Goal: Task Accomplishment & Management: Manage account settings

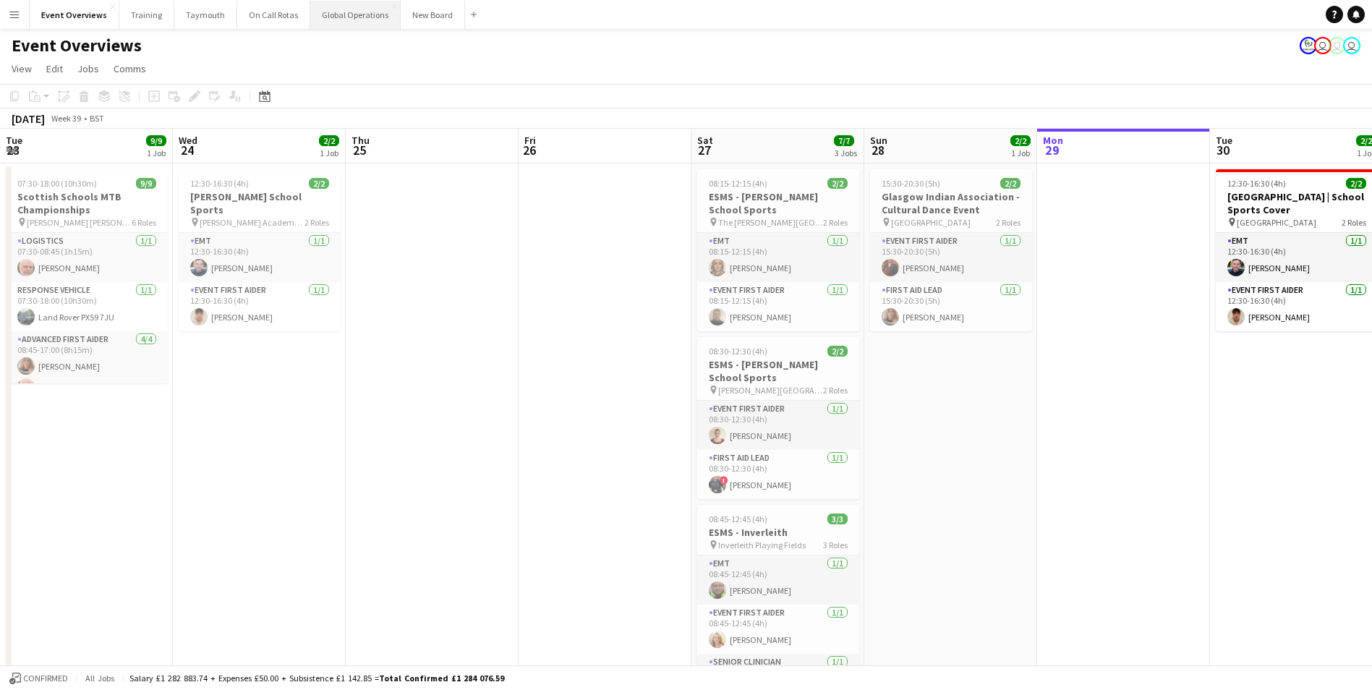
scroll to position [0, 317]
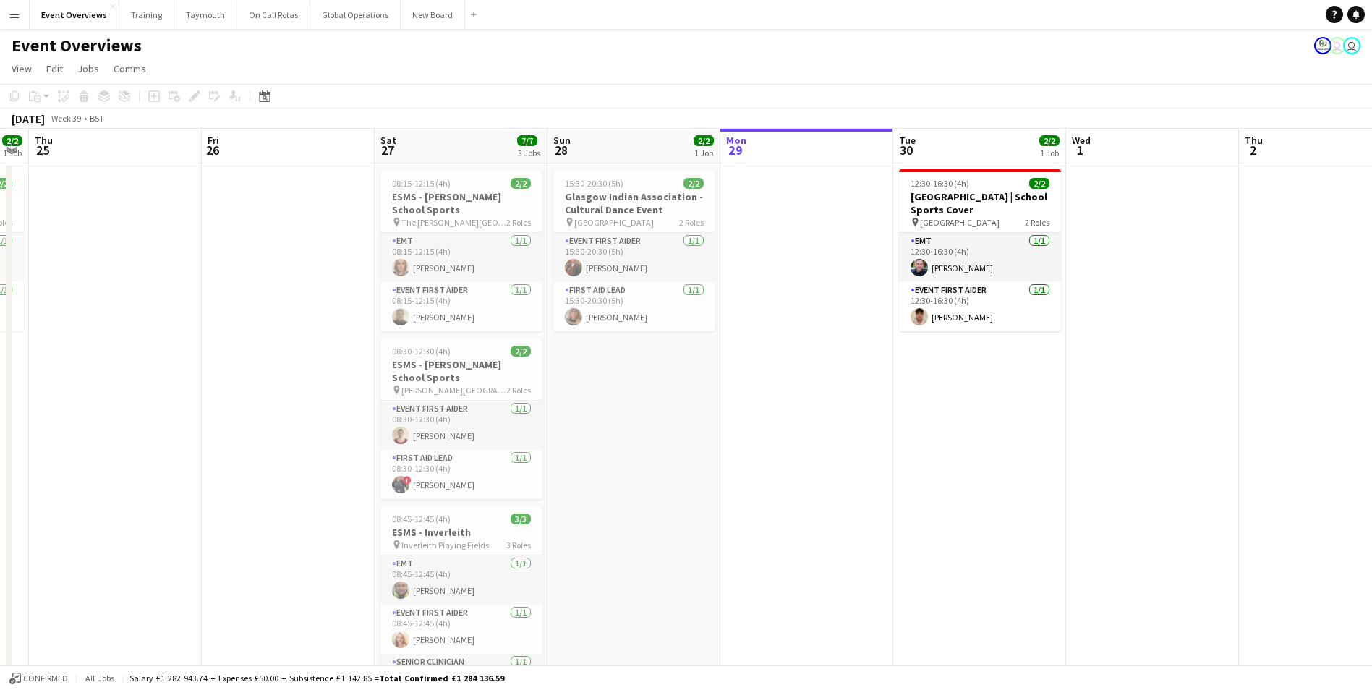
click at [14, 15] on app-icon "Menu" at bounding box center [15, 15] width 12 height 12
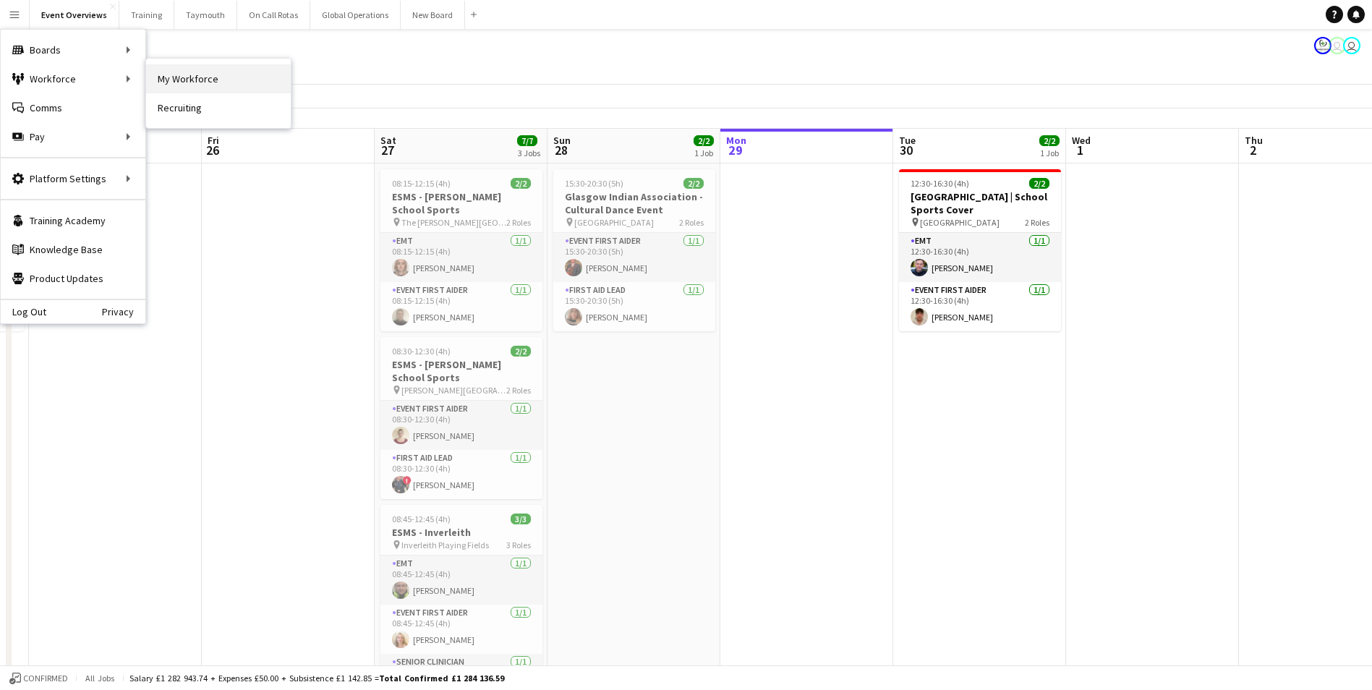
click at [174, 76] on link "My Workforce" at bounding box center [218, 78] width 145 height 29
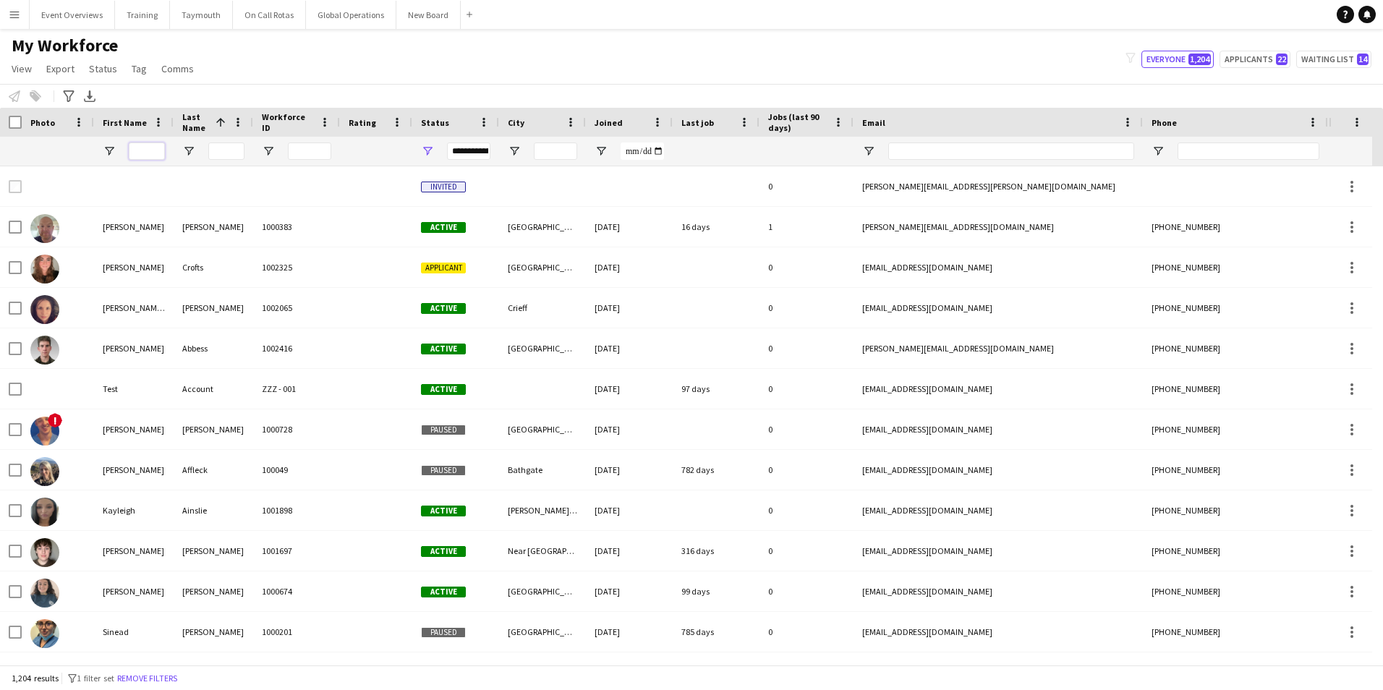
click at [146, 155] on input "First Name Filter Input" at bounding box center [147, 150] width 36 height 17
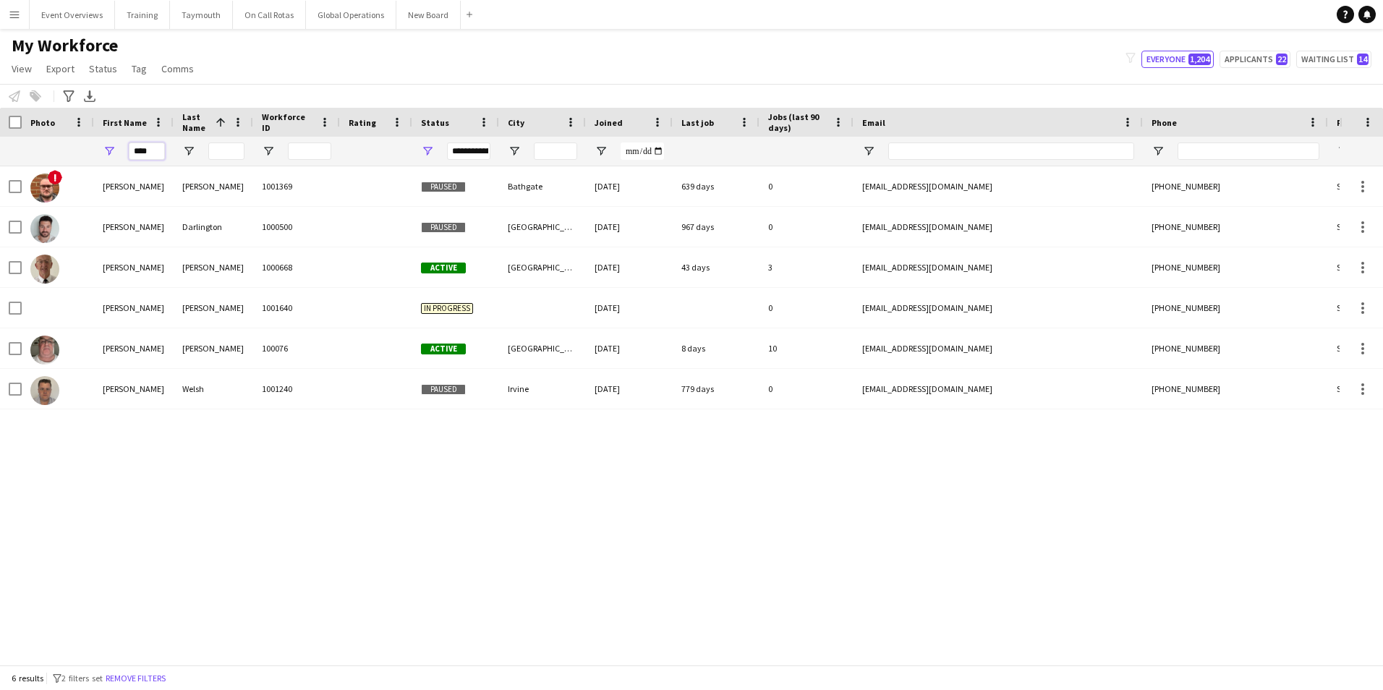
type input "****"
click at [92, 517] on div "! [PERSON_NAME] 1001369 Paused Bathgate [DATE] 639 days 0 [EMAIL_ADDRESS][DOMAI…" at bounding box center [669, 409] width 1339 height 487
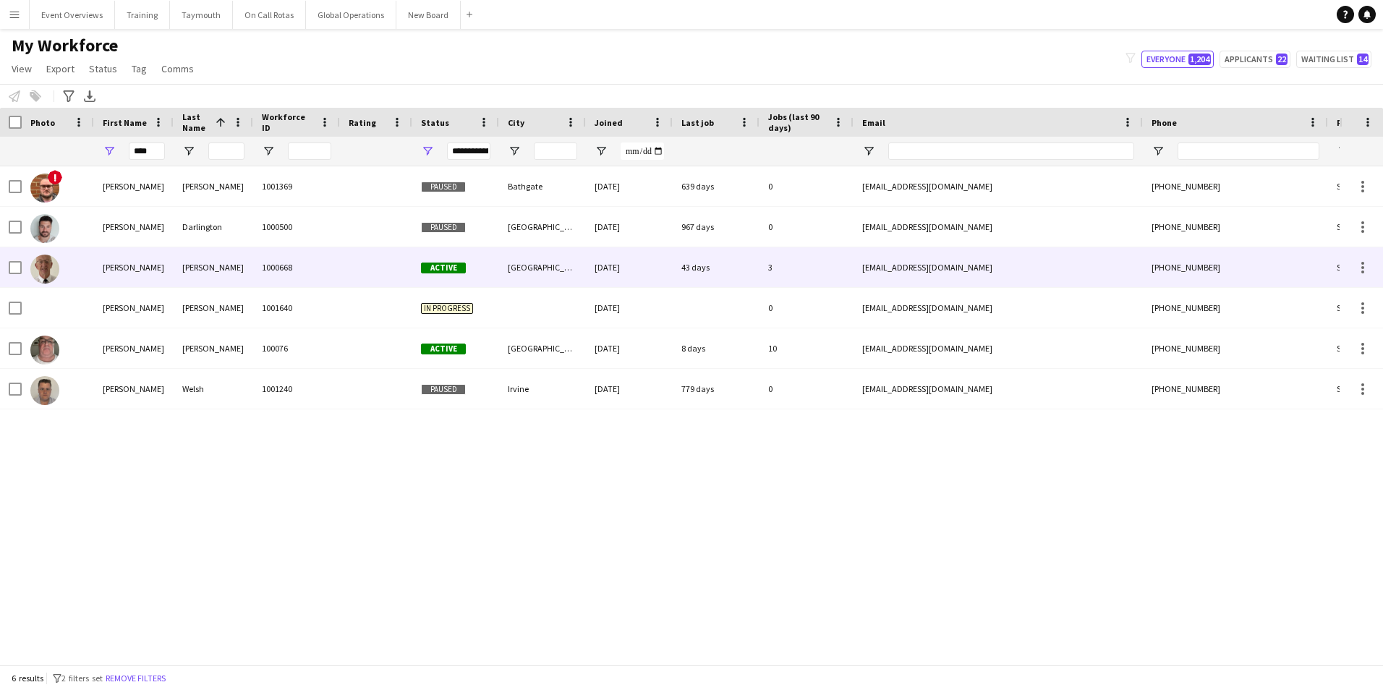
click at [118, 264] on div "[PERSON_NAME]" at bounding box center [134, 267] width 80 height 40
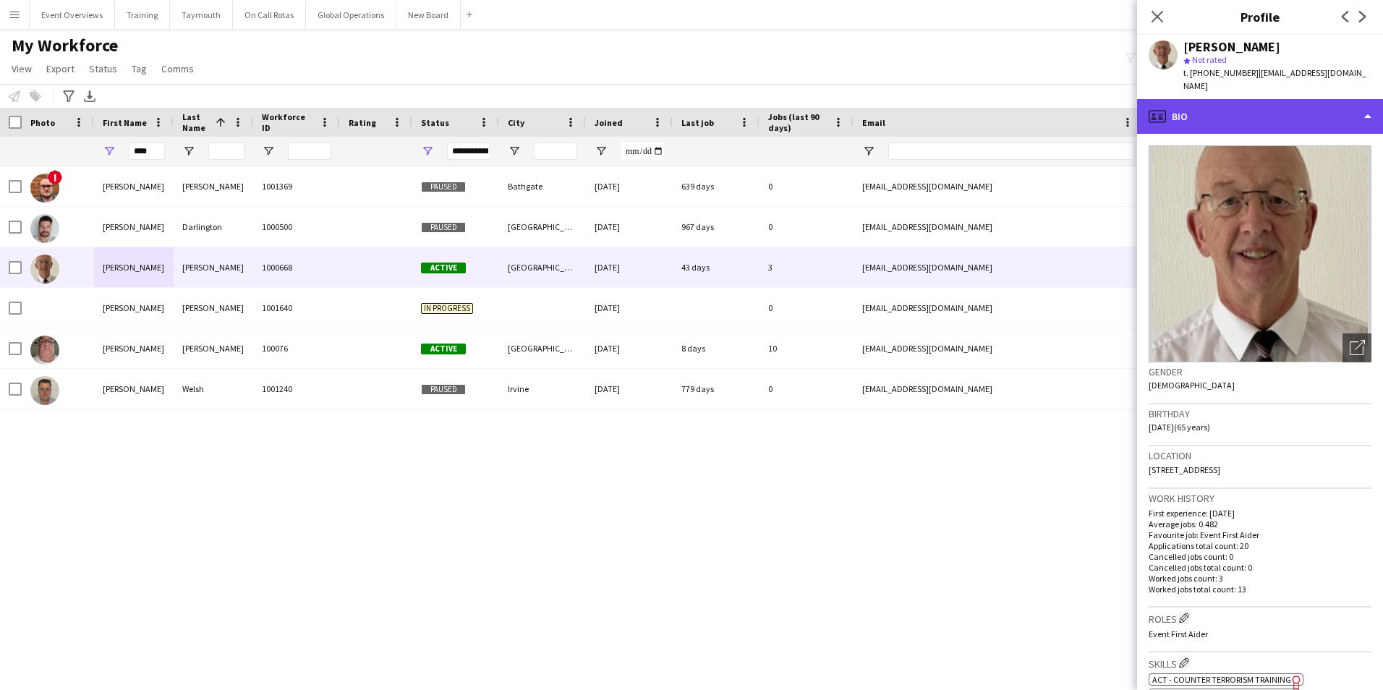
click at [1235, 103] on div "profile Bio" at bounding box center [1260, 116] width 246 height 35
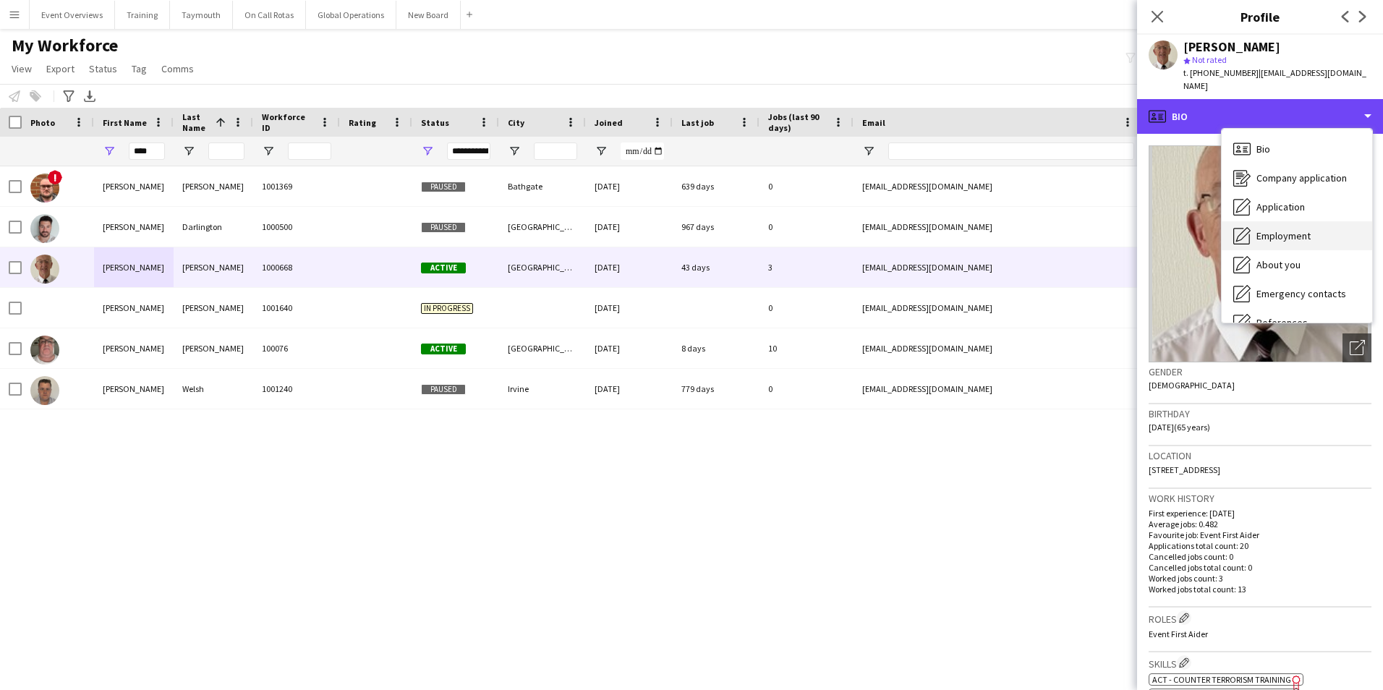
scroll to position [217, 0]
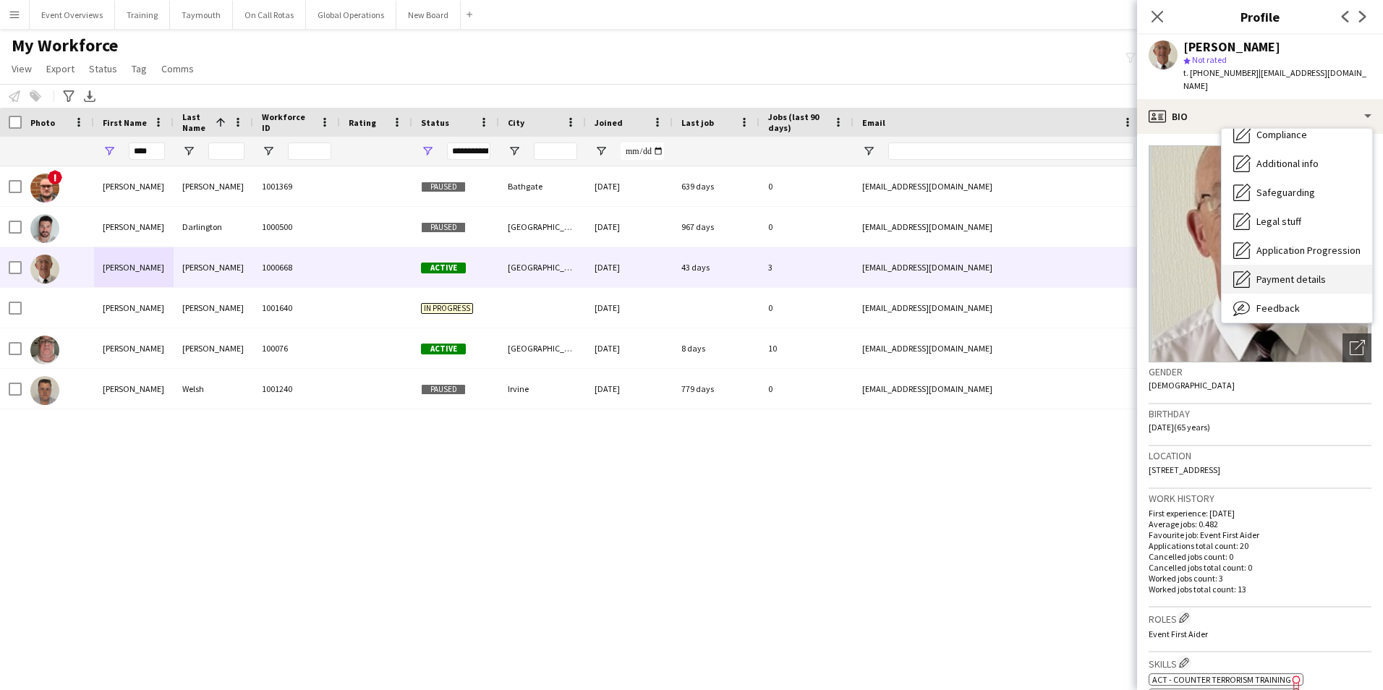
click at [1283, 273] on span "Payment details" at bounding box center [1290, 279] width 69 height 13
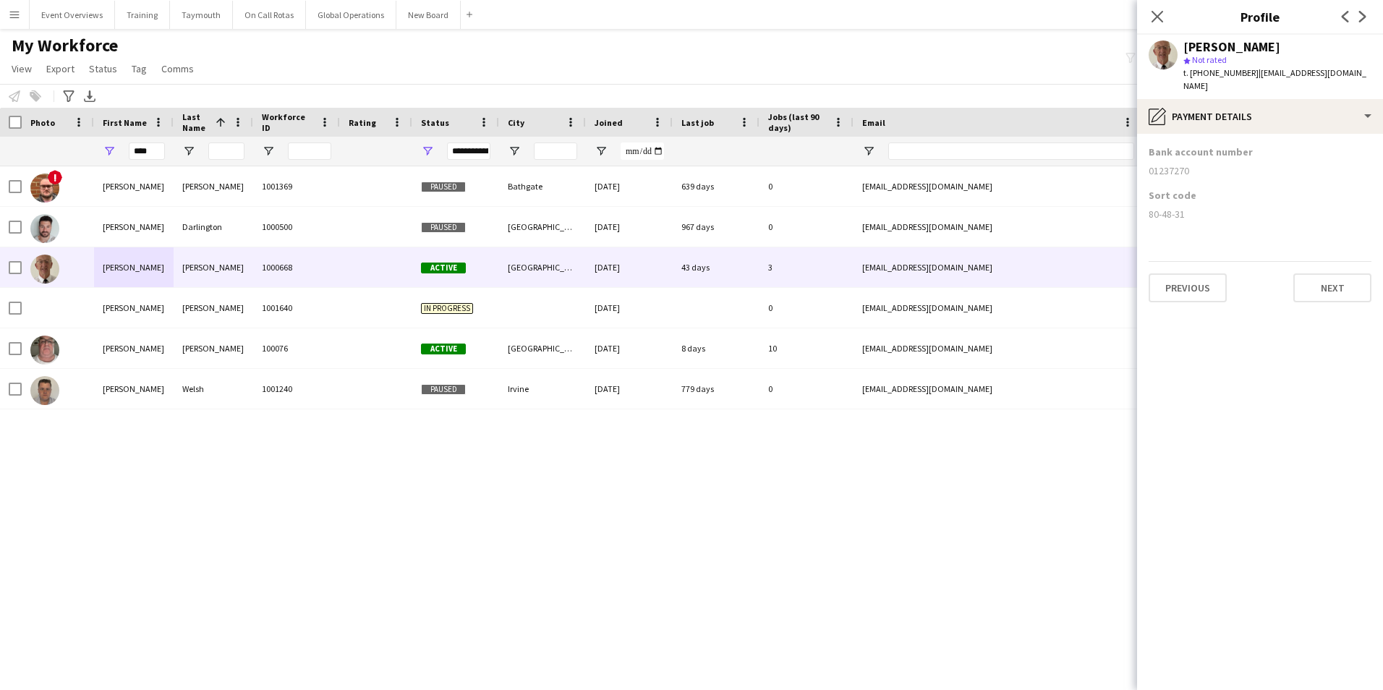
click at [12, 14] on app-icon "Menu" at bounding box center [15, 15] width 12 height 12
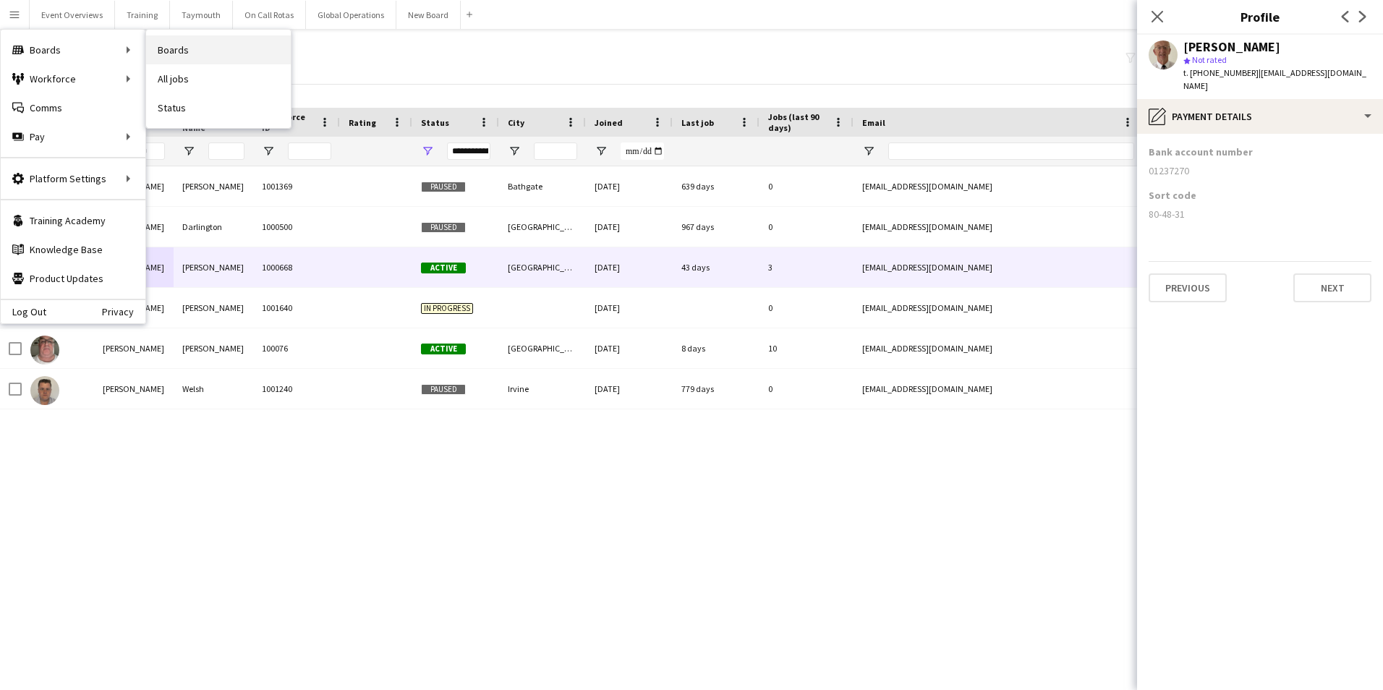
click at [185, 49] on link "Boards" at bounding box center [218, 49] width 145 height 29
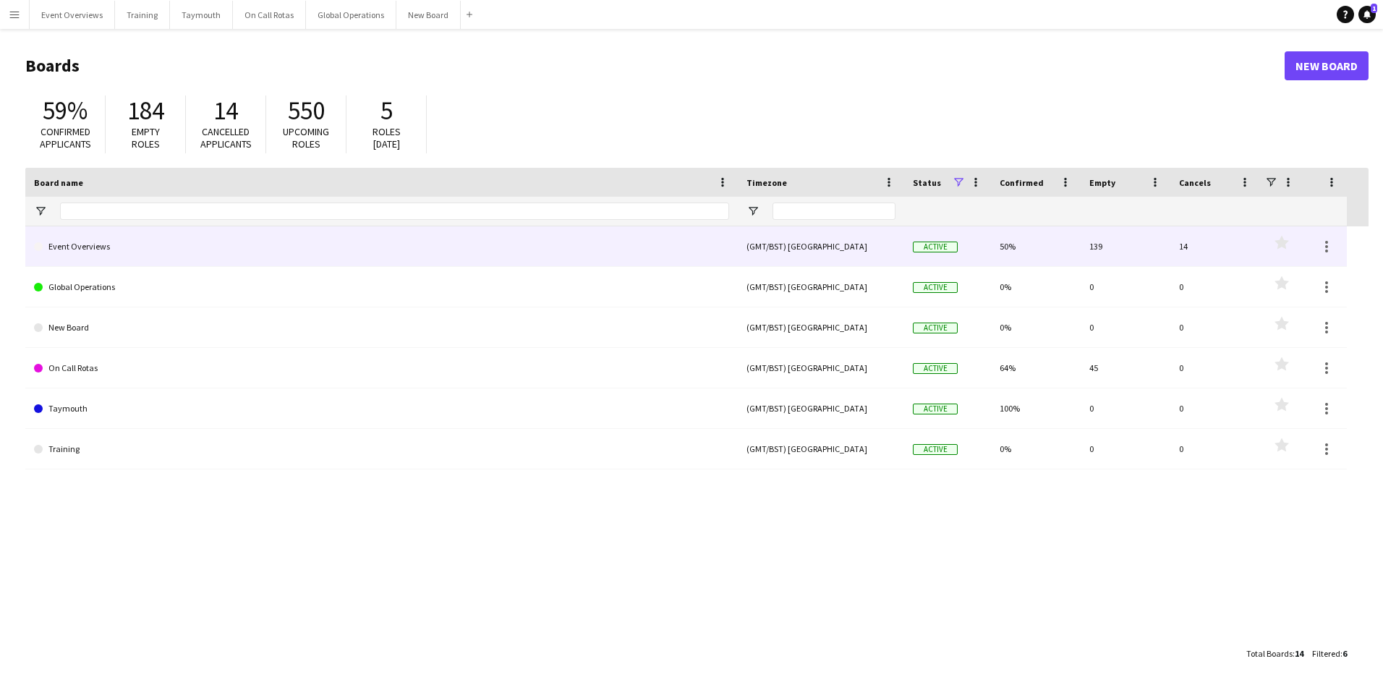
click at [69, 245] on link "Event Overviews" at bounding box center [381, 246] width 695 height 41
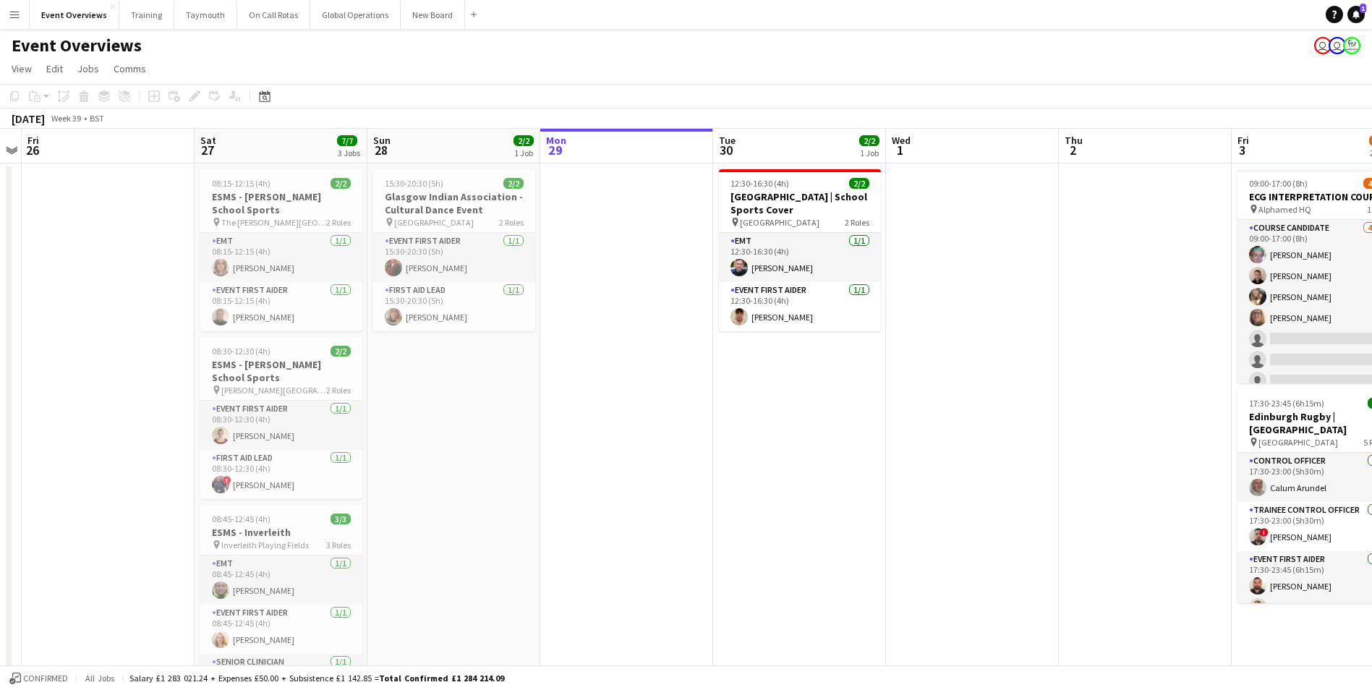
scroll to position [0, 332]
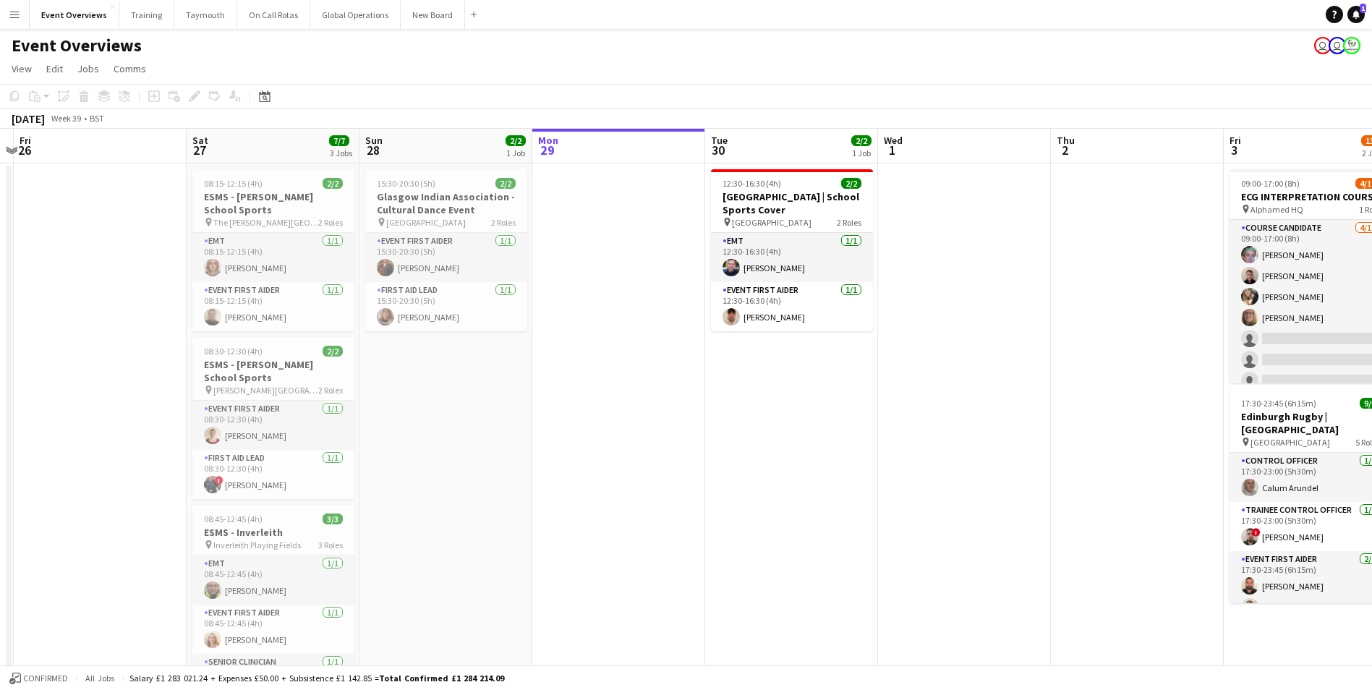
drag, startPoint x: 468, startPoint y: 422, endPoint x: 971, endPoint y: 401, distance: 503.8
click at [971, 401] on app-calendar-viewport "Wed 24 Thu 25 Fri 26 Sat 27 7/7 3 Jobs Sun 28 2/2 1 Job Mon 29 Tue 30 2/2 1 Job…" at bounding box center [686, 685] width 1372 height 1113
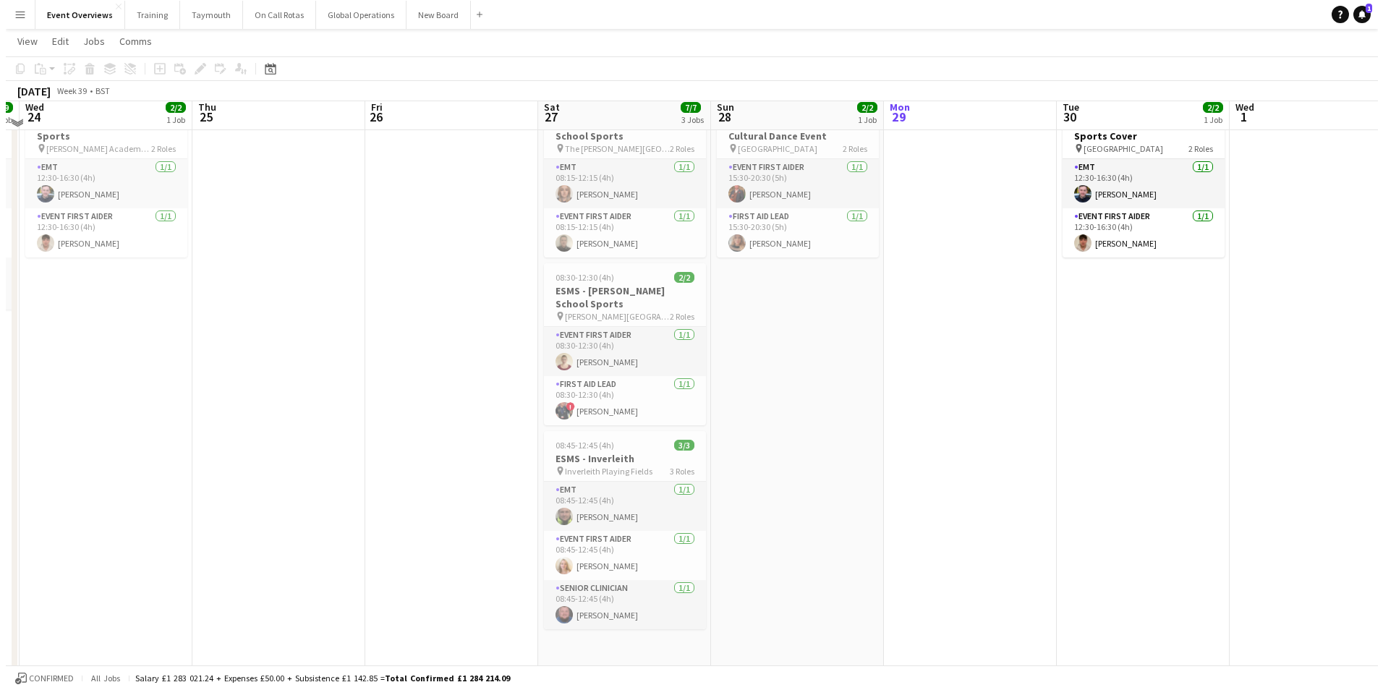
scroll to position [0, 0]
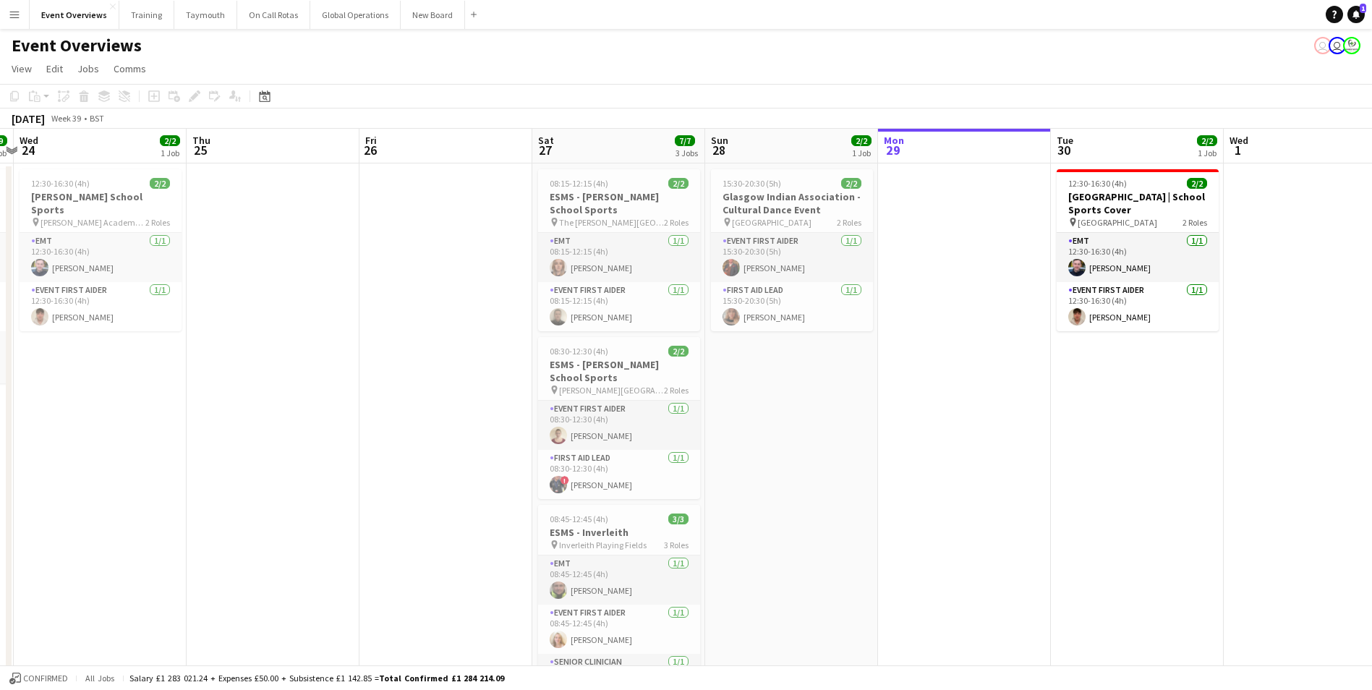
click at [16, 14] on app-icon "Menu" at bounding box center [15, 15] width 12 height 12
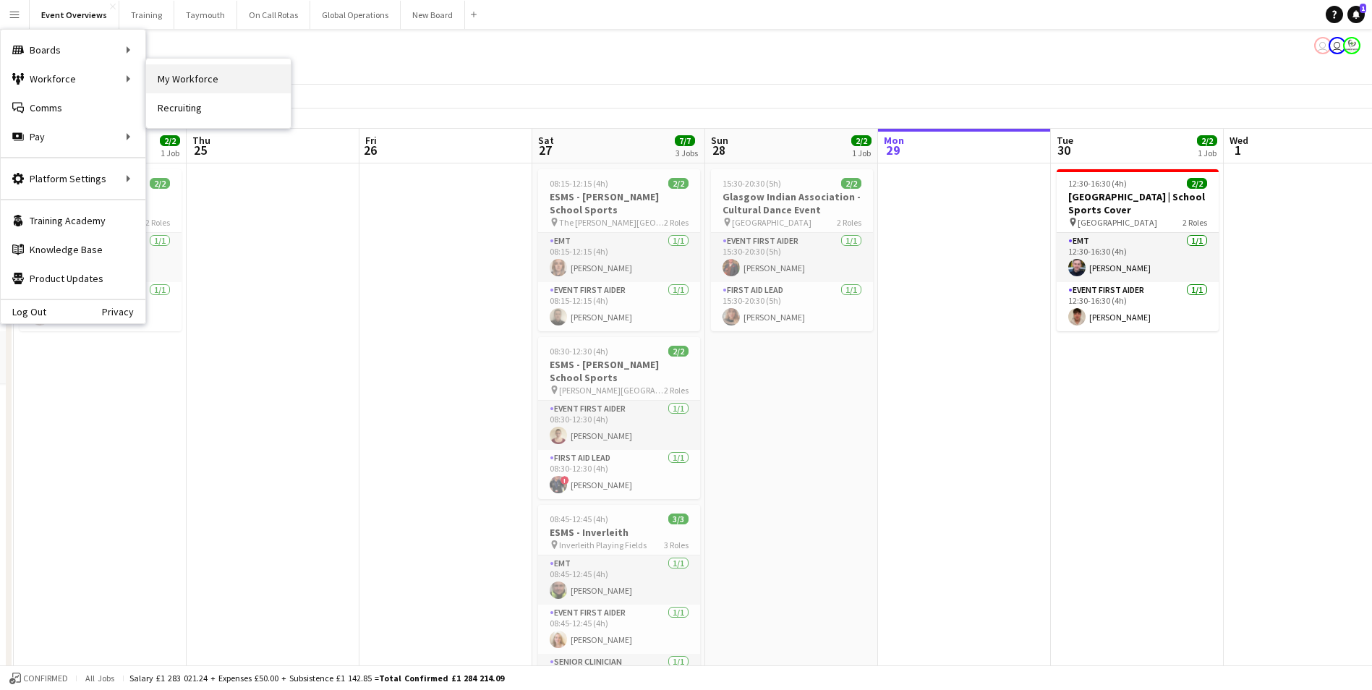
click at [208, 77] on link "My Workforce" at bounding box center [218, 78] width 145 height 29
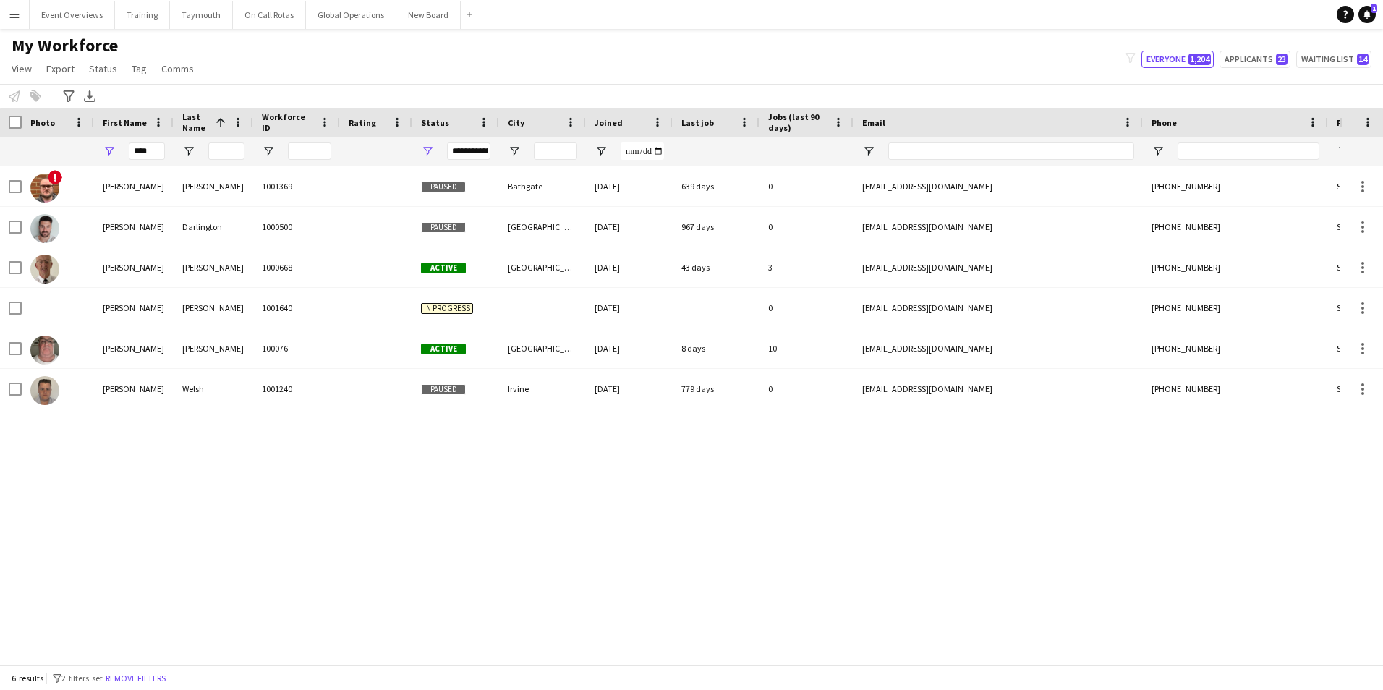
click at [17, 7] on button "Menu" at bounding box center [14, 14] width 29 height 29
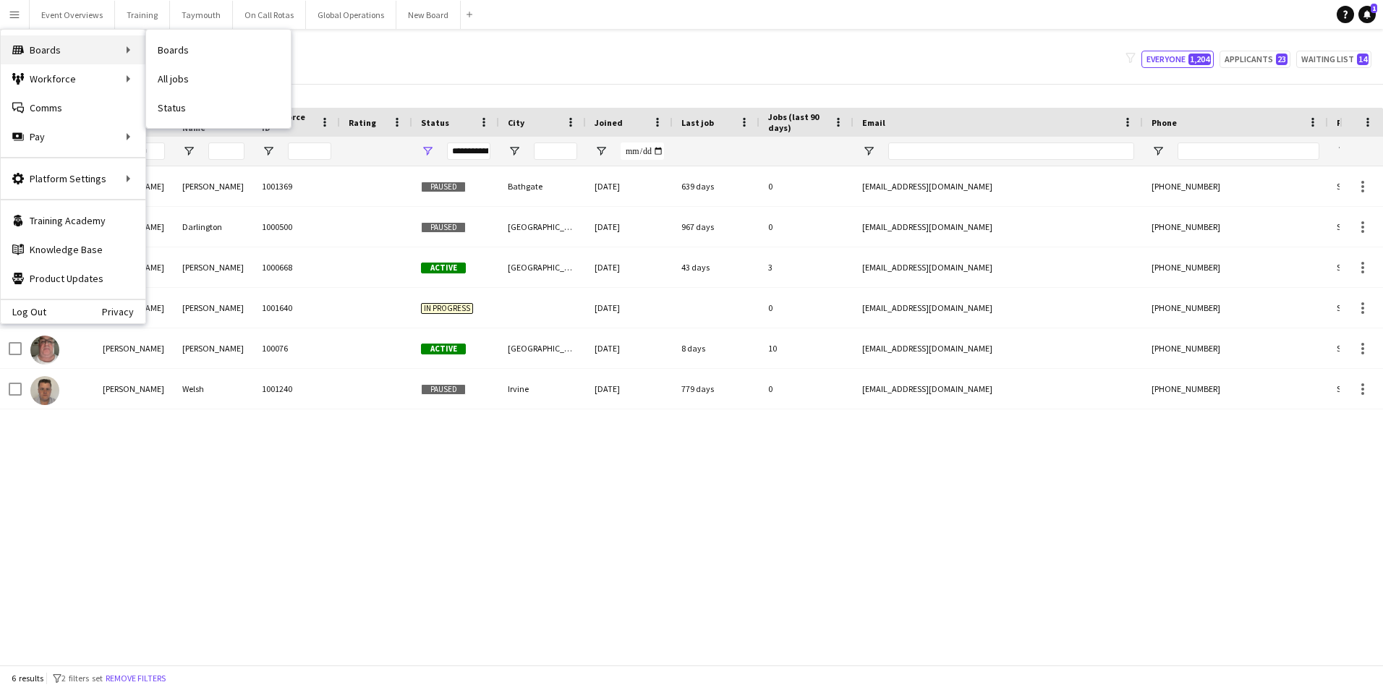
click at [40, 51] on div "Boards Boards" at bounding box center [73, 49] width 145 height 29
click at [203, 45] on link "Boards" at bounding box center [218, 49] width 145 height 29
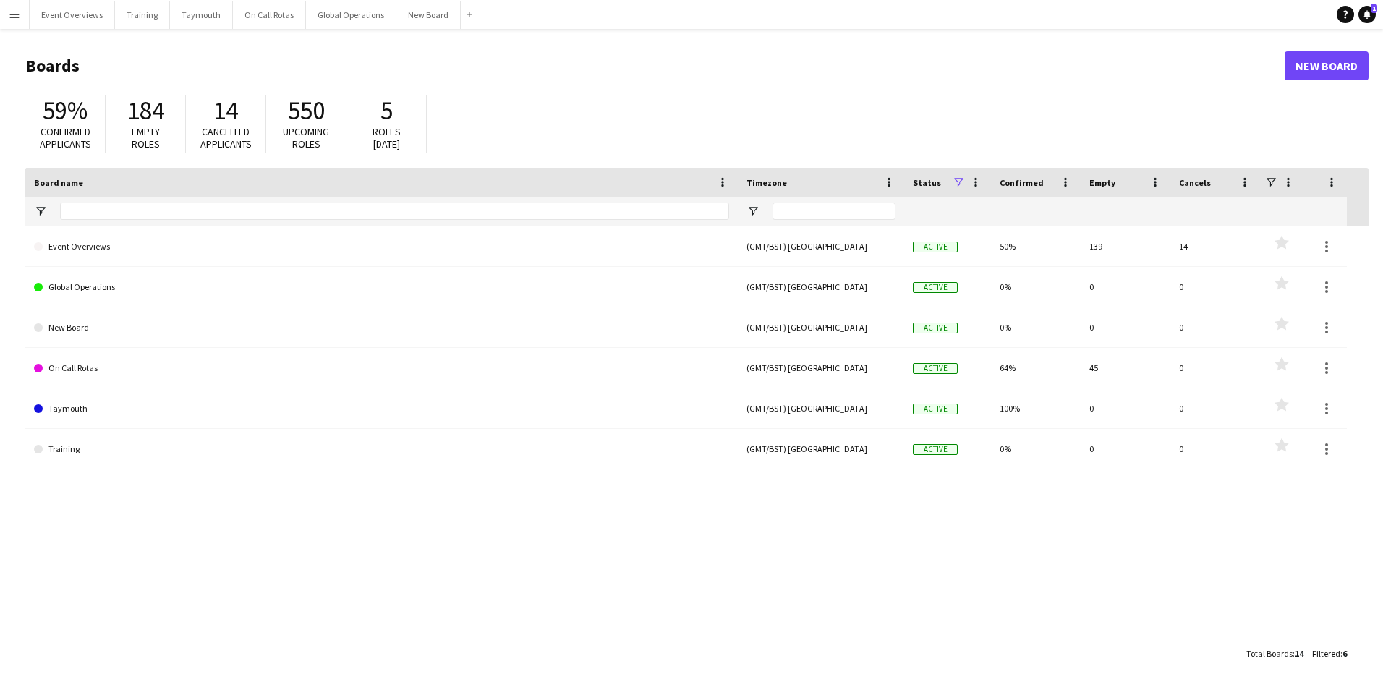
click at [11, 16] on app-icon "Menu" at bounding box center [15, 15] width 12 height 12
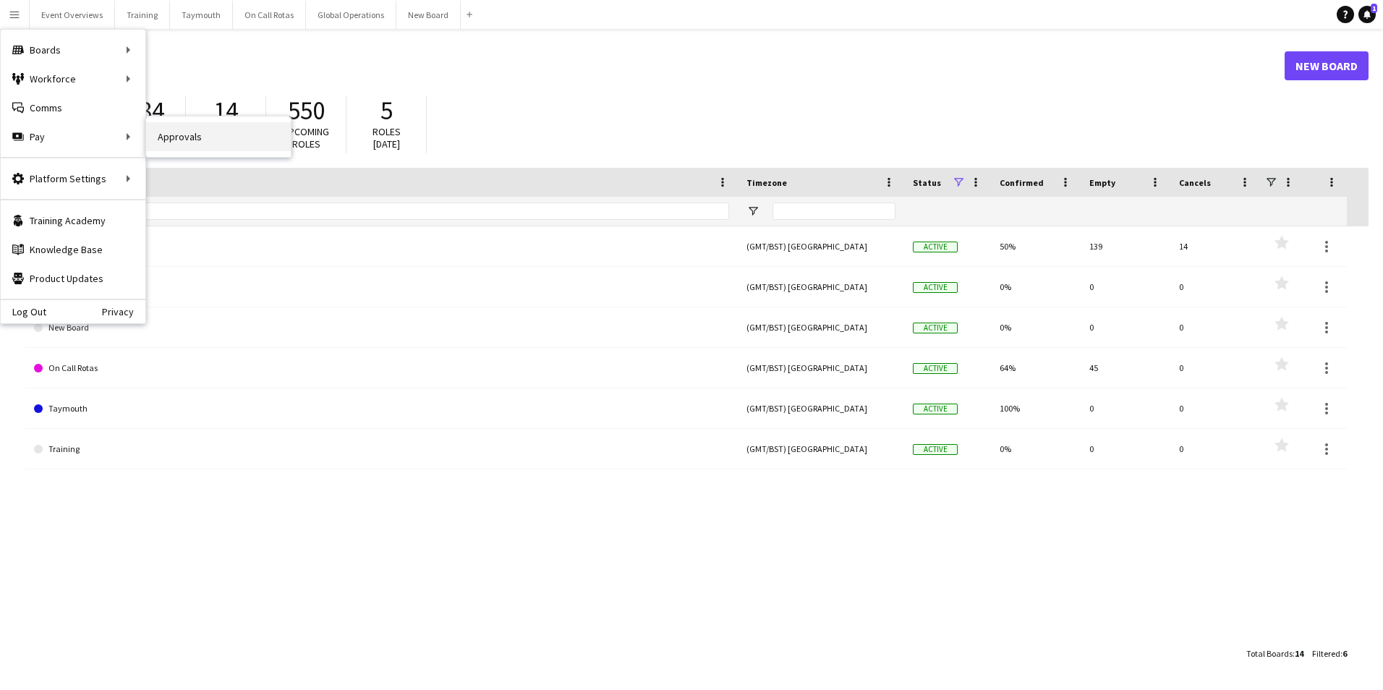
click at [196, 135] on link "Approvals" at bounding box center [218, 136] width 145 height 29
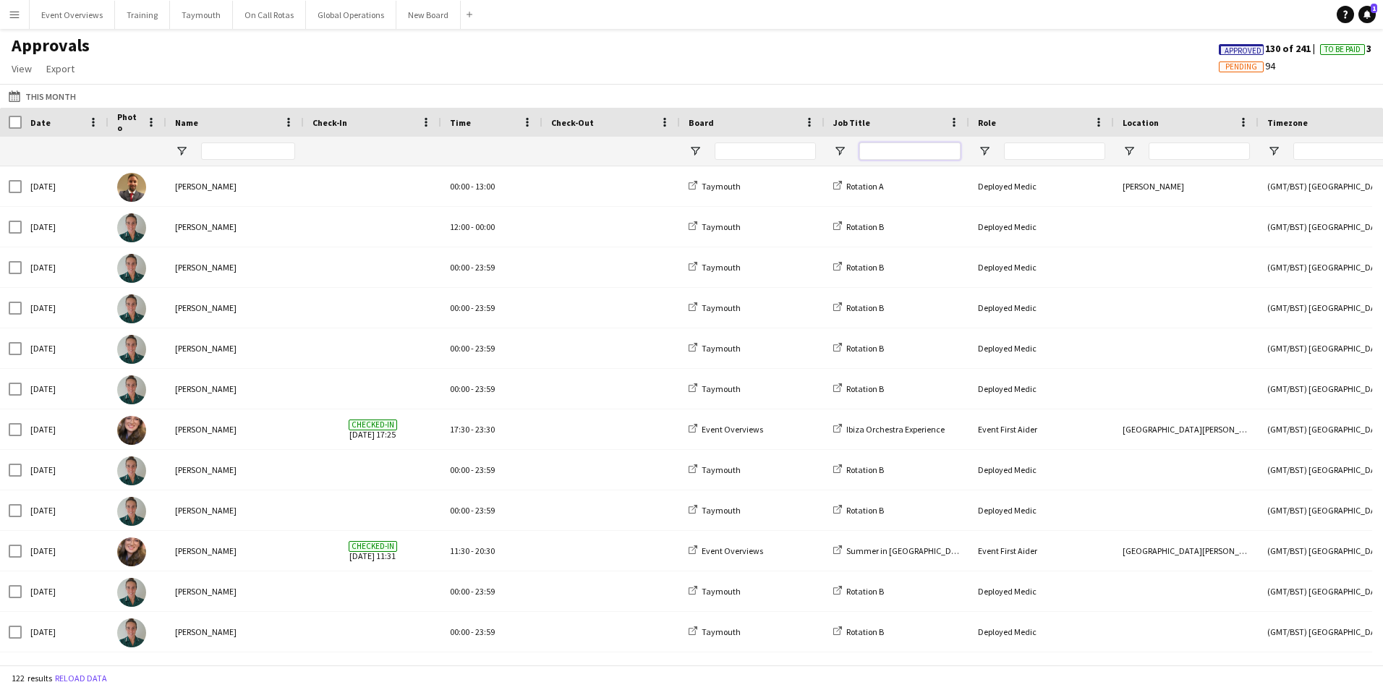
click at [877, 147] on input "Job Title Filter Input" at bounding box center [909, 150] width 101 height 17
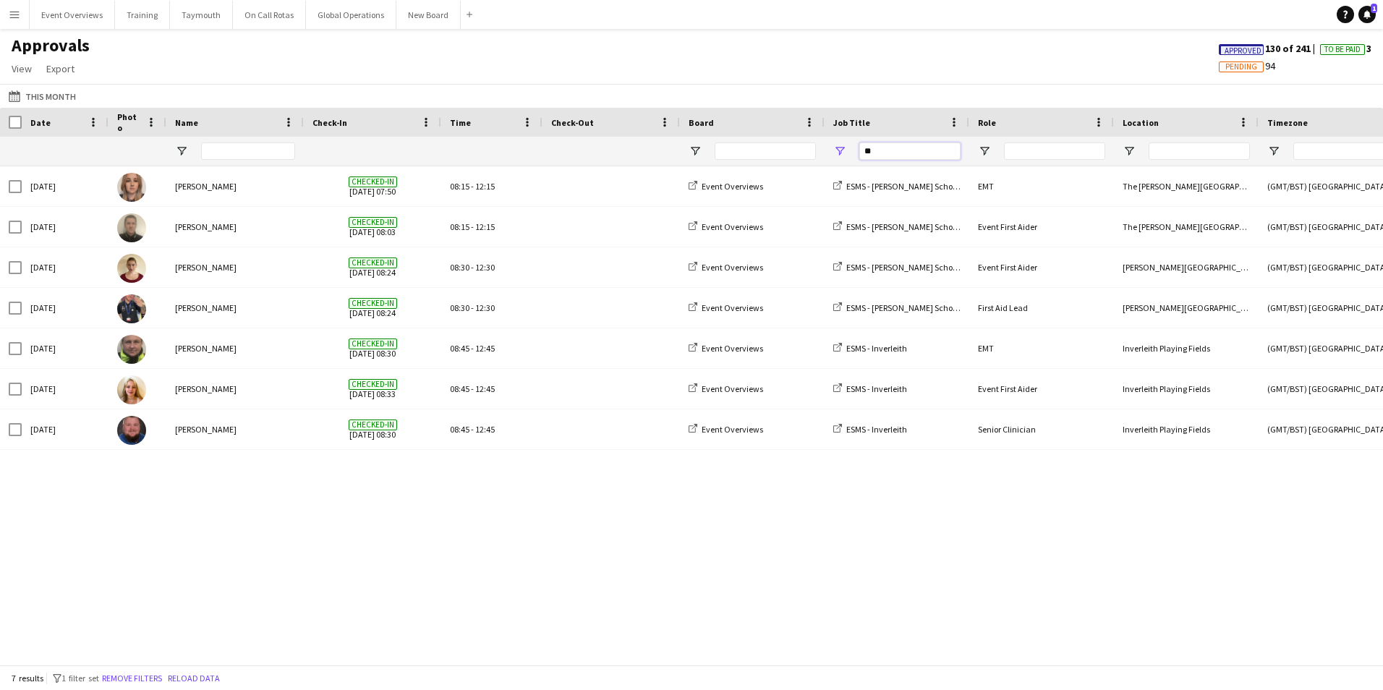
type input "*"
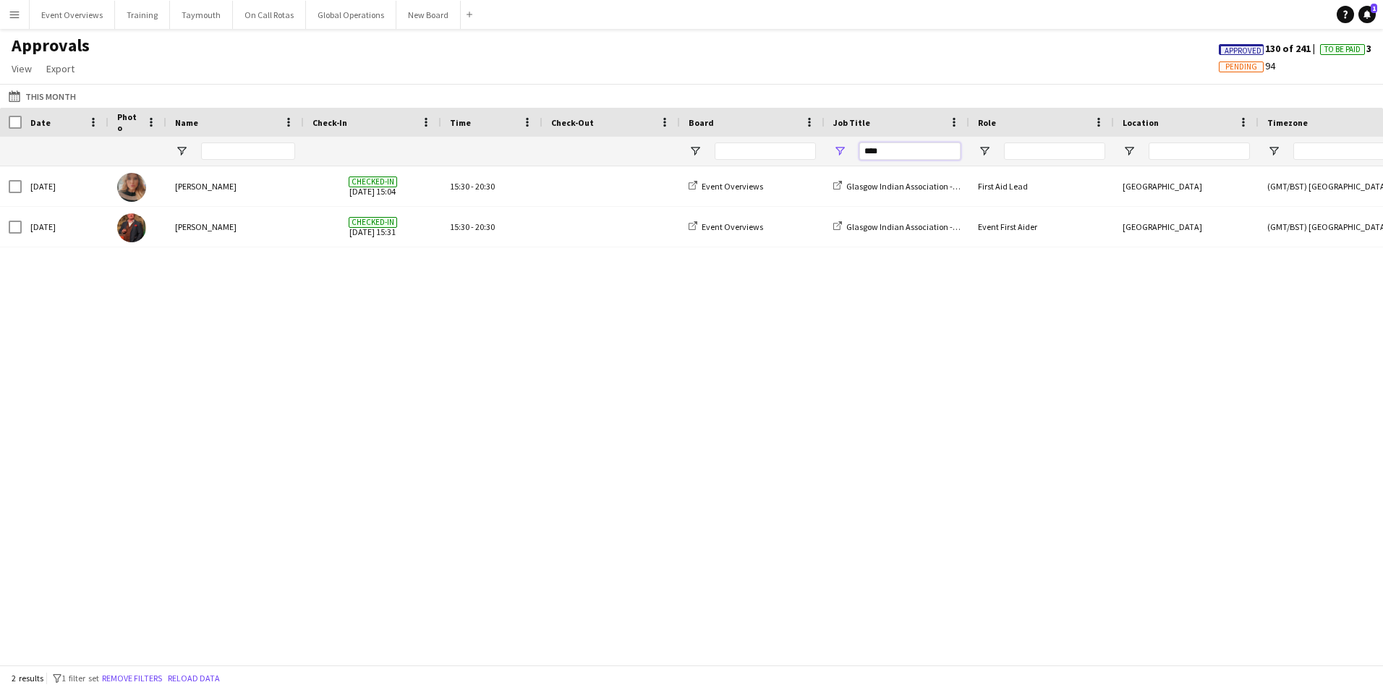
type input "****"
click at [20, 67] on span "View" at bounding box center [22, 68] width 20 height 13
click at [253, 64] on div "Approvals View Customise view Customise filters Reset Filters Reset View Reset …" at bounding box center [691, 59] width 1383 height 49
click at [52, 18] on button "Event Overviews Close" at bounding box center [72, 15] width 85 height 28
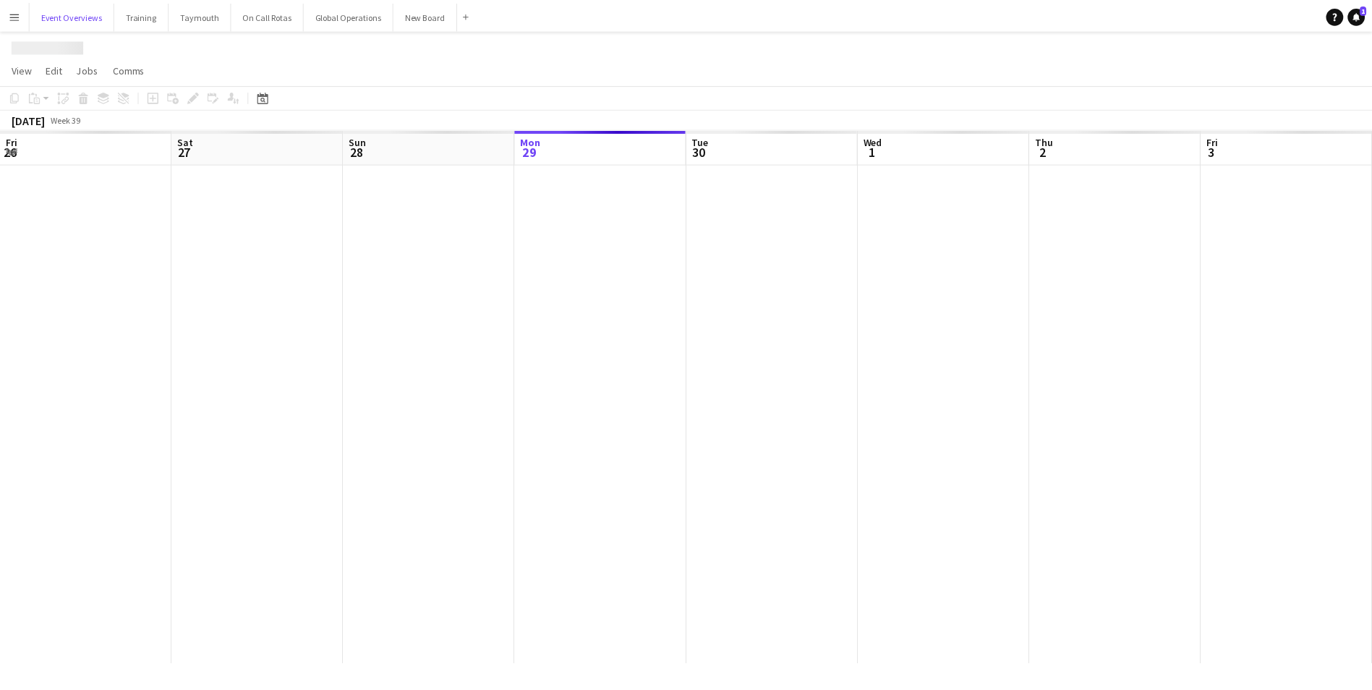
scroll to position [0, 346]
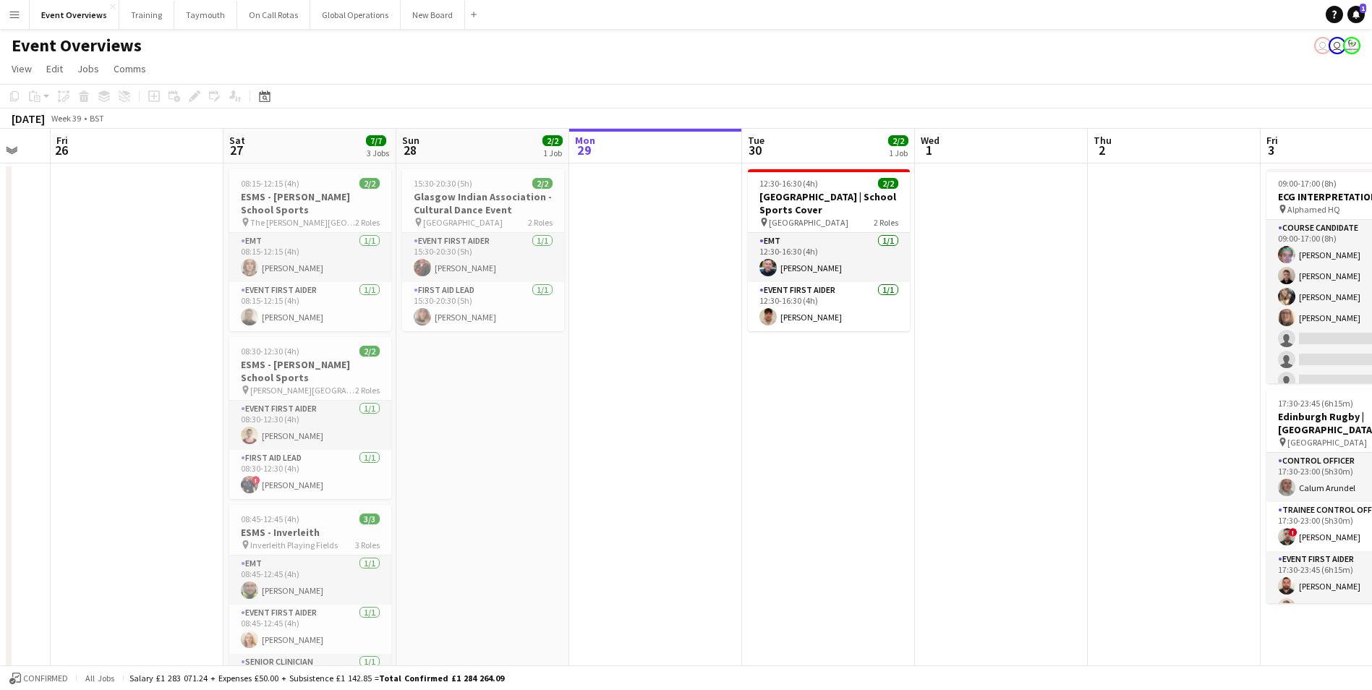
drag, startPoint x: 336, startPoint y: 533, endPoint x: 734, endPoint y: 506, distance: 398.7
click at [734, 506] on app-calendar-viewport "Wed 24 2/2 1 Job Thu 25 Fri 26 Sat 27 7/7 3 Jobs Sun 28 2/2 1 Job Mon 29 Tue 30…" at bounding box center [686, 685] width 1372 height 1113
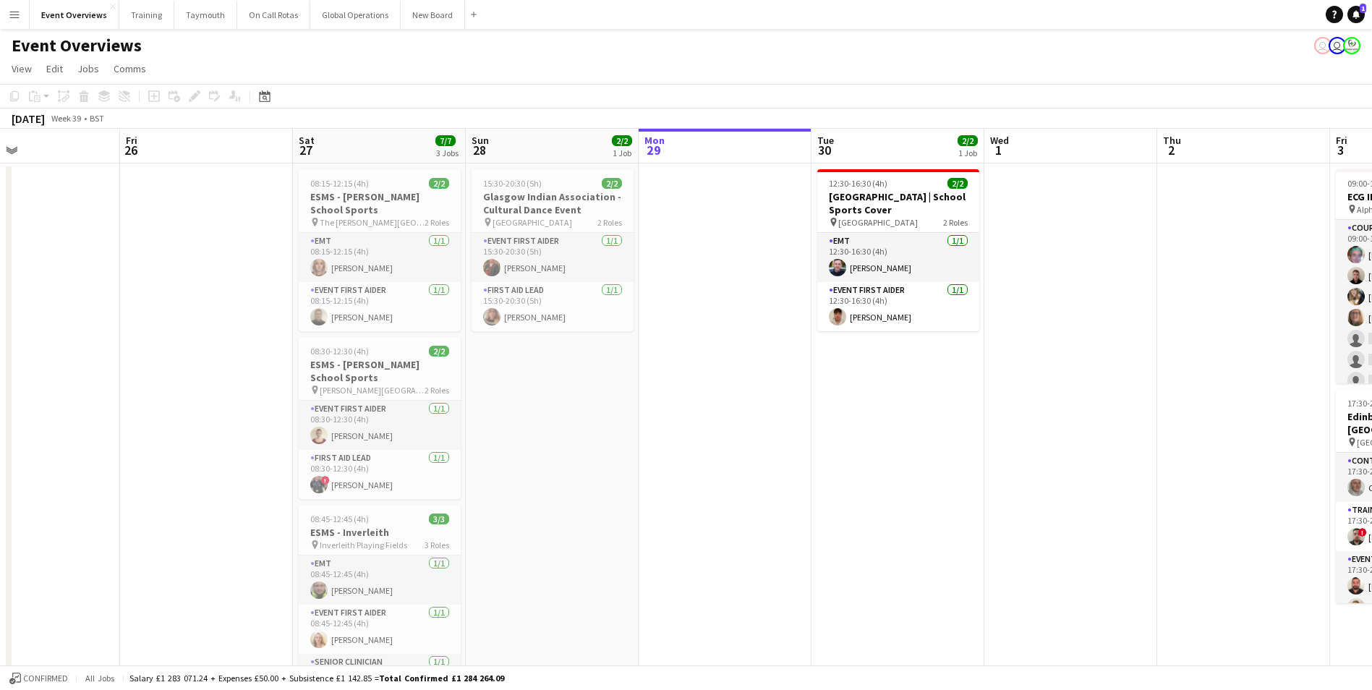
drag, startPoint x: 639, startPoint y: 529, endPoint x: 725, endPoint y: 522, distance: 85.6
click at [725, 522] on app-calendar-viewport "Tue 23 Wed 24 2/2 1 Job Thu 25 Fri 26 Sat 27 7/7 3 Jobs Sun 28 2/2 1 Job Mon 29…" at bounding box center [686, 685] width 1372 height 1113
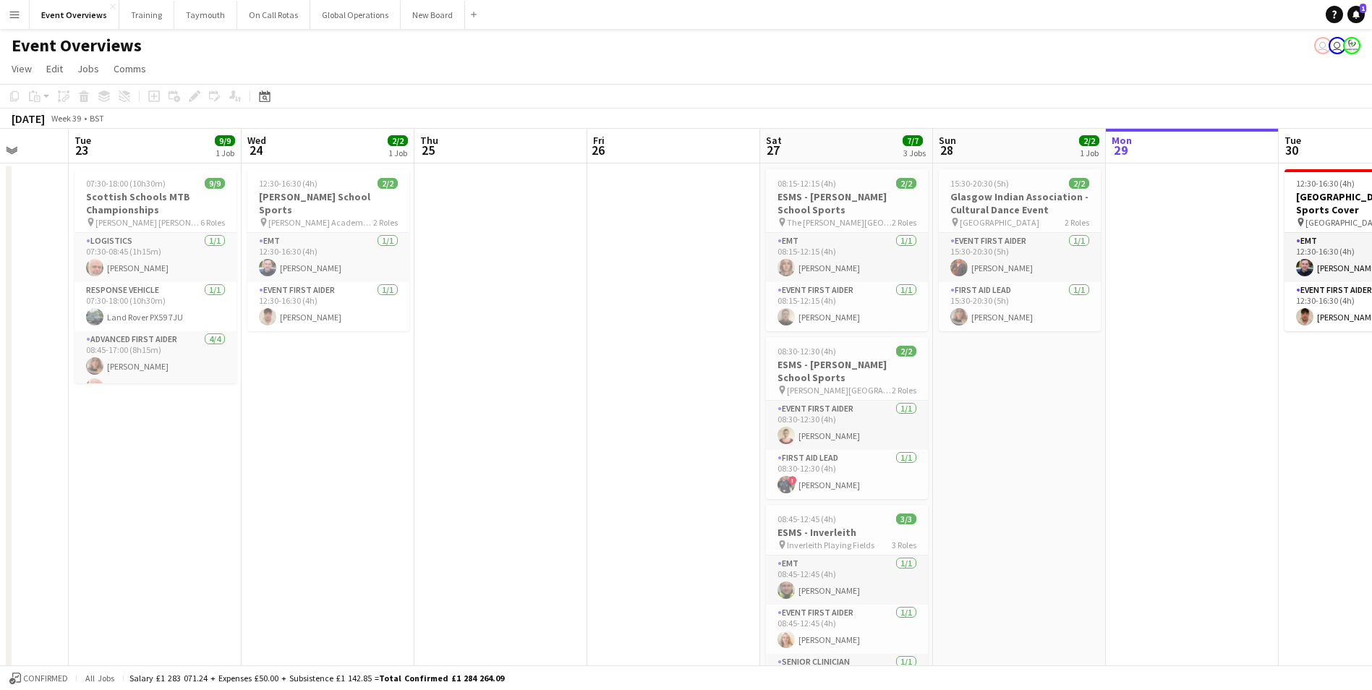
scroll to position [0, 448]
drag, startPoint x: 725, startPoint y: 522, endPoint x: 1176, endPoint y: 519, distance: 451.3
click at [1176, 519] on app-calendar-viewport "Sat 20 30/30 4 Jobs Sun 21 17/17 1 Job Mon 22 Tue 23 9/9 1 Job Wed 24 2/2 1 Job…" at bounding box center [686, 685] width 1372 height 1113
